Goal: Task Accomplishment & Management: Complete application form

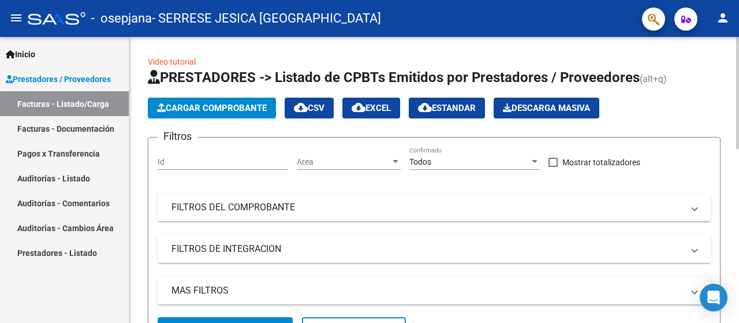
click at [217, 109] on span "Cargar Comprobante" at bounding box center [212, 108] width 110 height 10
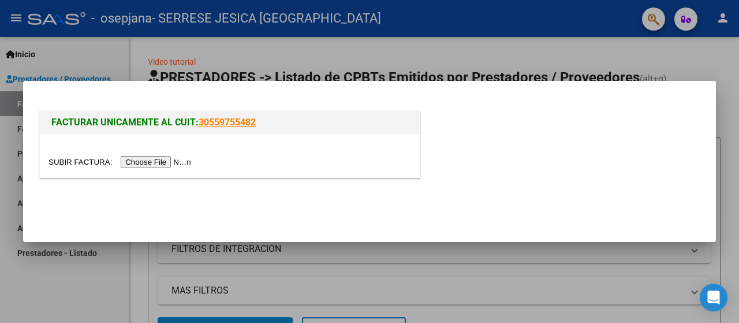
click at [143, 165] on input "file" at bounding box center [121, 162] width 146 height 12
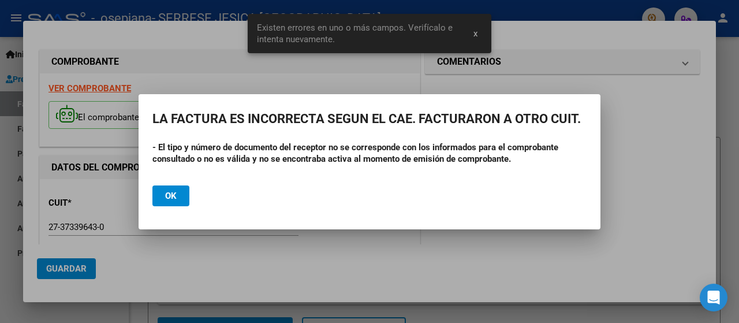
scroll to position [286, 0]
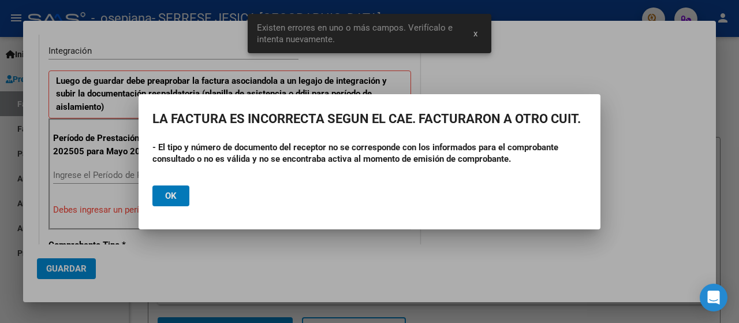
click at [186, 203] on button "Ok" at bounding box center [170, 195] width 37 height 21
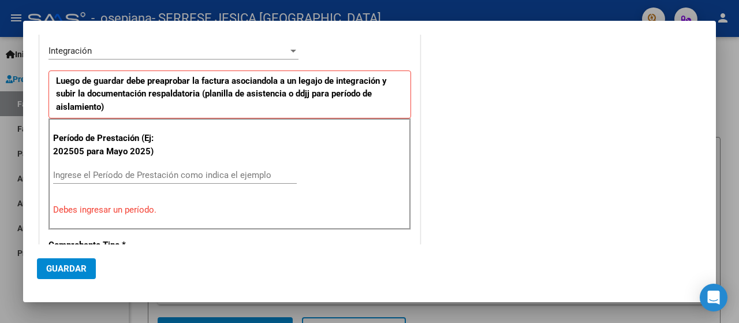
click at [737, 234] on div at bounding box center [369, 161] width 739 height 323
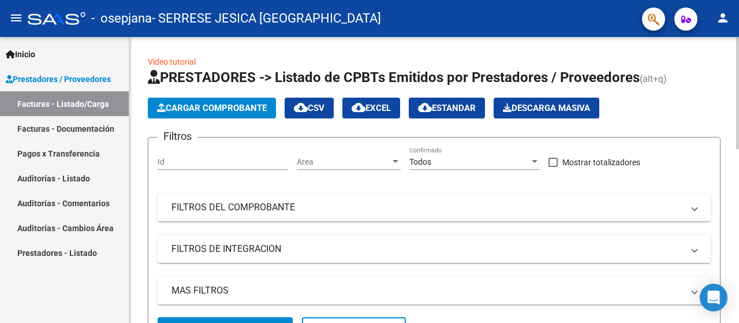
click at [229, 105] on span "Cargar Comprobante" at bounding box center [212, 108] width 110 height 10
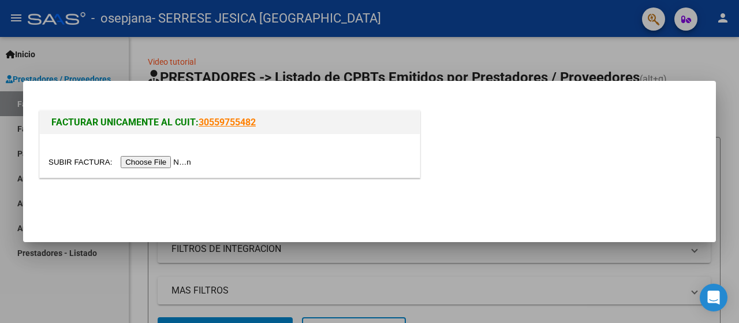
click at [184, 159] on input "file" at bounding box center [121, 162] width 146 height 12
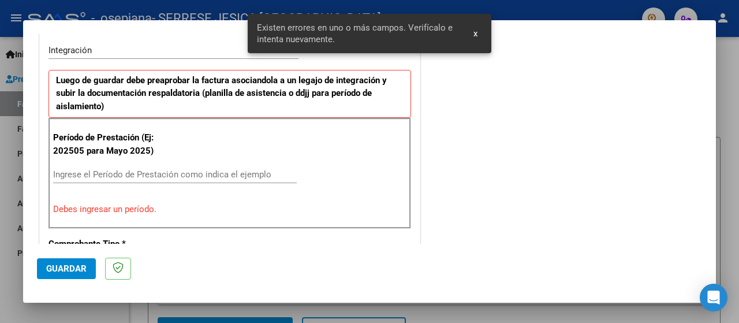
click at [155, 177] on input "Ingrese el Período de Prestación como indica el ejemplo" at bounding box center [175, 174] width 244 height 10
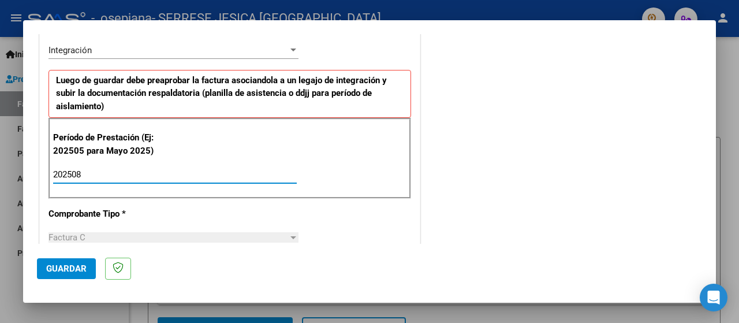
type input "202508"
click at [49, 281] on mat-dialog-actions "Guardar" at bounding box center [369, 267] width 665 height 46
click at [73, 273] on span "Guardar" at bounding box center [66, 268] width 40 height 10
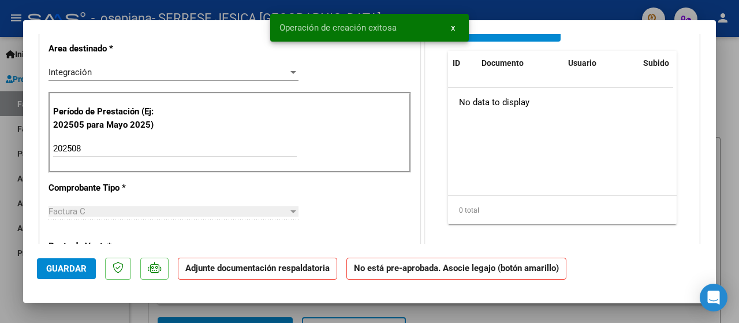
scroll to position [0, 0]
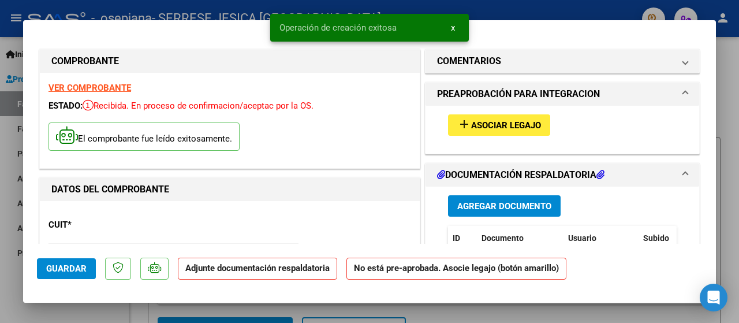
click at [516, 134] on button "add Asociar Legajo" at bounding box center [499, 124] width 102 height 21
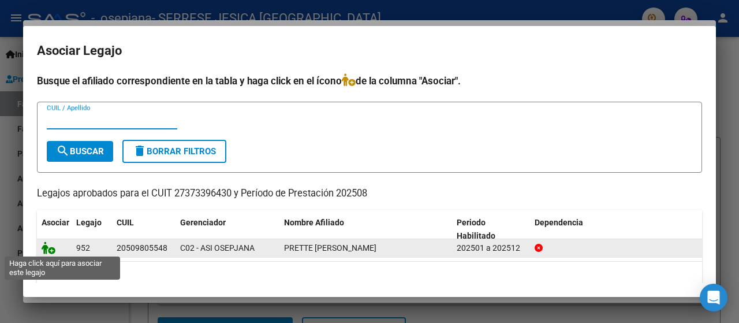
click at [52, 251] on icon at bounding box center [49, 247] width 14 height 13
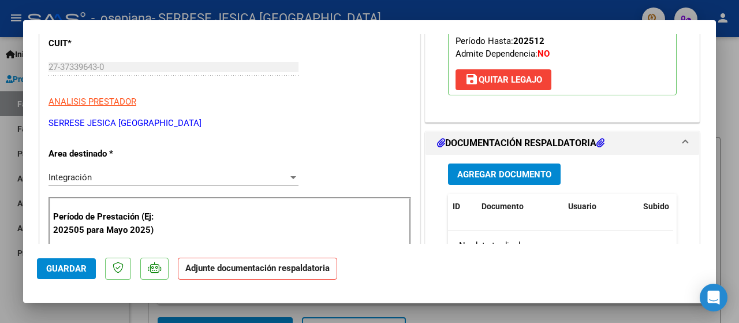
scroll to position [194, 0]
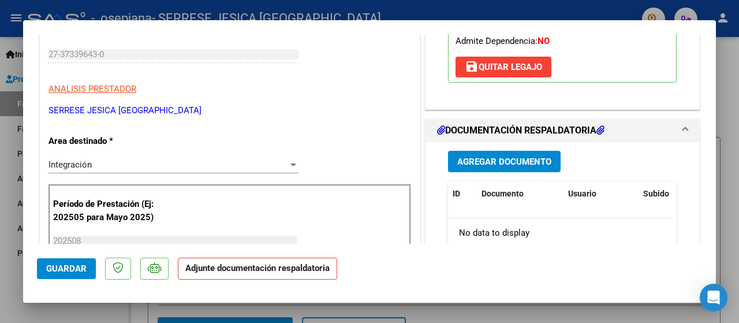
click at [518, 168] on button "Agregar Documento" at bounding box center [504, 161] width 113 height 21
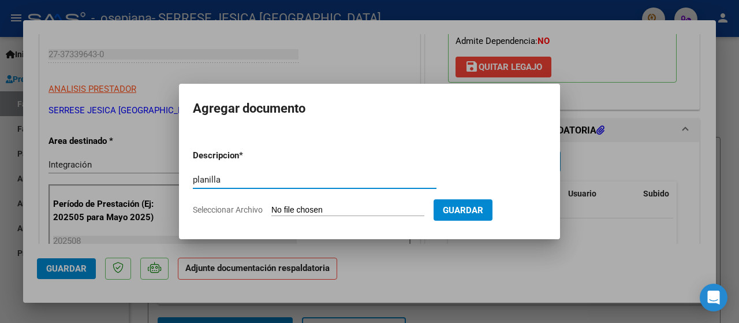
type input "planilla"
click at [326, 210] on input "Seleccionar Archivo" at bounding box center [347, 210] width 153 height 11
type input "C:\fakepath\planilla.pdf"
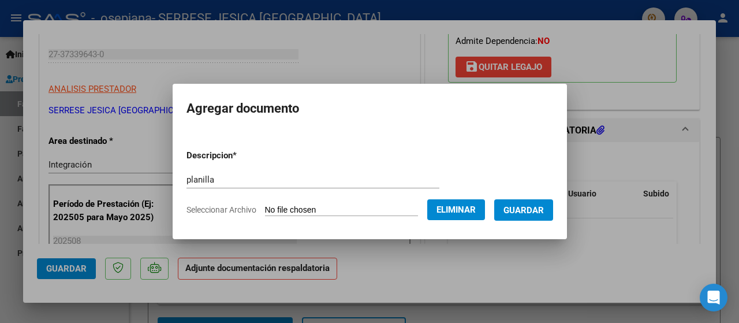
click at [544, 210] on span "Guardar" at bounding box center [523, 210] width 40 height 10
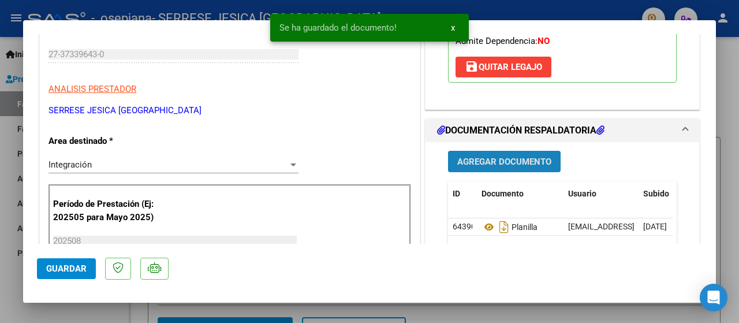
click at [468, 157] on span "Agregar Documento" at bounding box center [504, 161] width 94 height 10
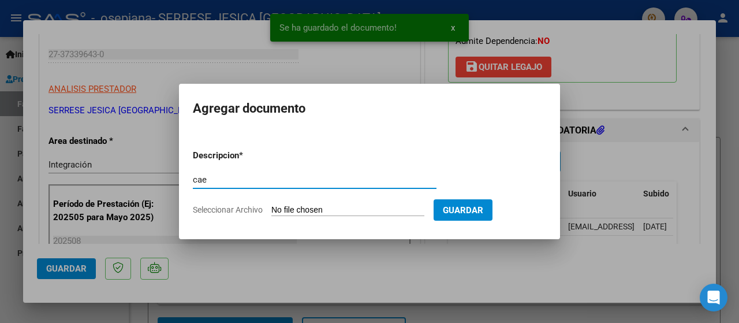
type input "cae"
click at [308, 209] on input "Seleccionar Archivo" at bounding box center [347, 210] width 153 height 11
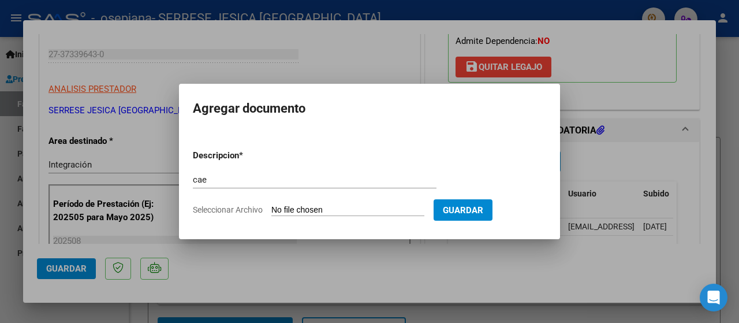
type input "C:\fakepath\cae.pdf"
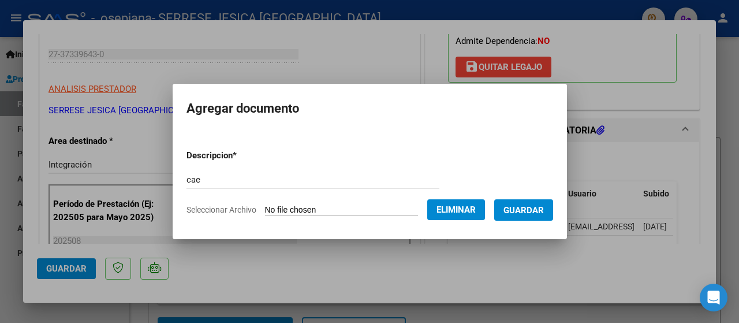
click at [541, 219] on button "Guardar" at bounding box center [523, 209] width 59 height 21
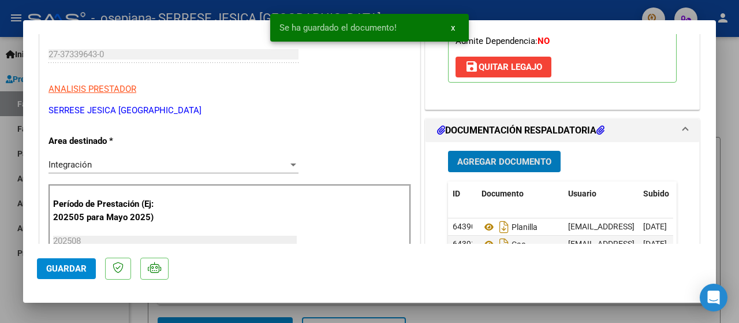
drag, startPoint x: 716, startPoint y: 103, endPoint x: 700, endPoint y: 185, distance: 84.1
click at [700, 185] on div "COMPROBANTE VER COMPROBANTE ESTADO: Recibida. En proceso de confirmacion/acepta…" at bounding box center [369, 161] width 739 height 323
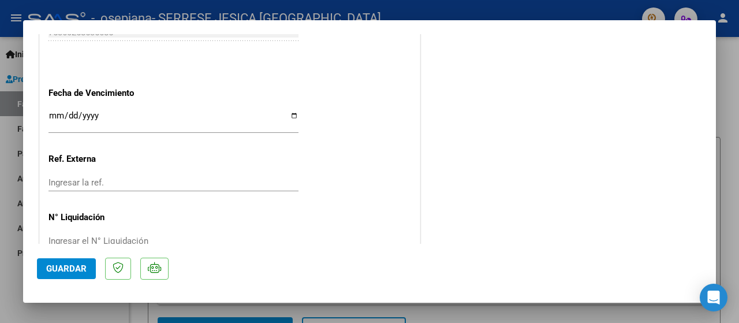
scroll to position [833, 0]
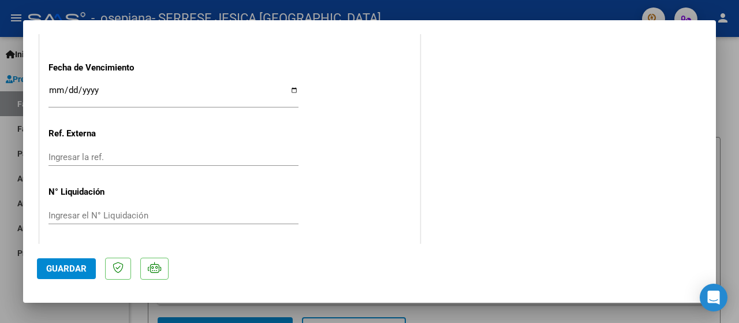
click at [53, 263] on span "Guardar" at bounding box center [66, 268] width 40 height 10
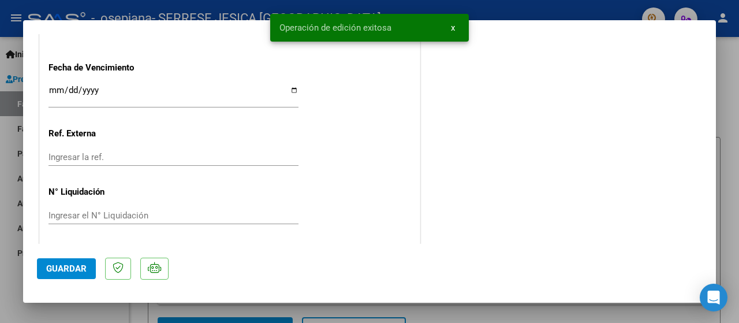
click at [724, 153] on div at bounding box center [369, 161] width 739 height 323
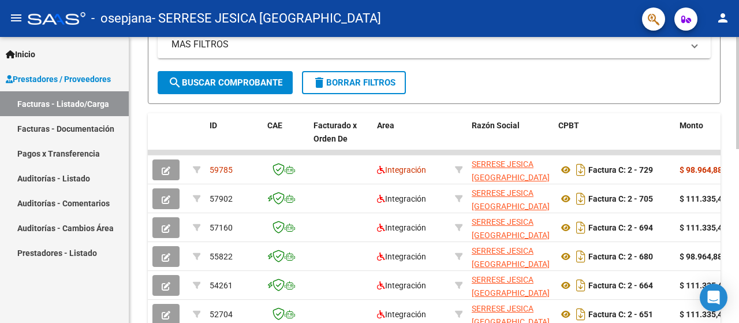
scroll to position [252, 0]
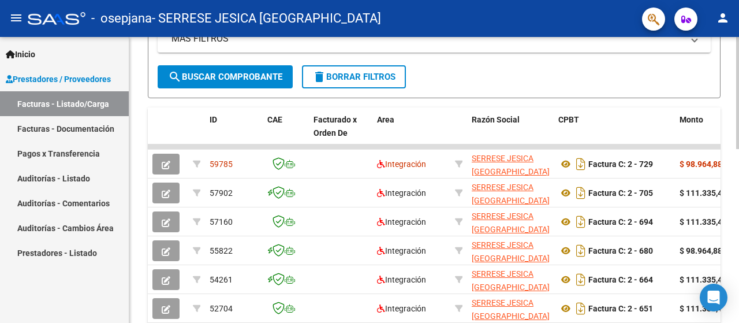
click at [738, 211] on div at bounding box center [737, 193] width 3 height 112
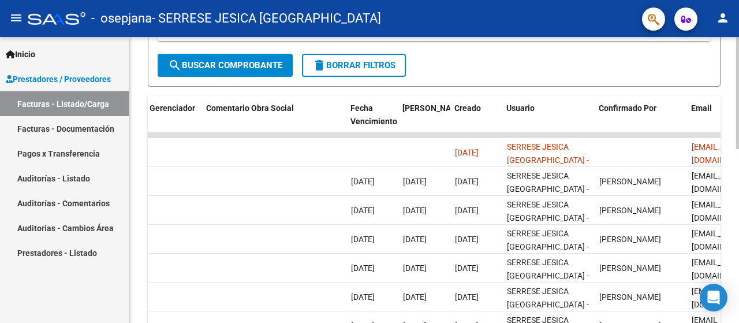
scroll to position [270, 0]
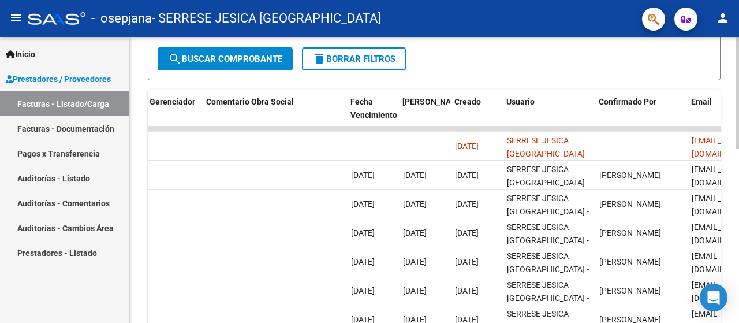
click at [736, 200] on div at bounding box center [737, 200] width 3 height 112
